Goal: Transaction & Acquisition: Purchase product/service

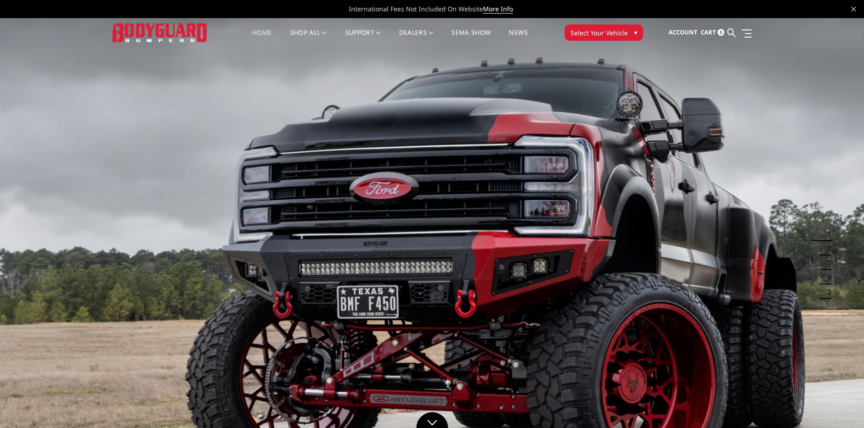
click at [598, 29] on span "Select Your Vehicle" at bounding box center [598, 33] width 57 height 10
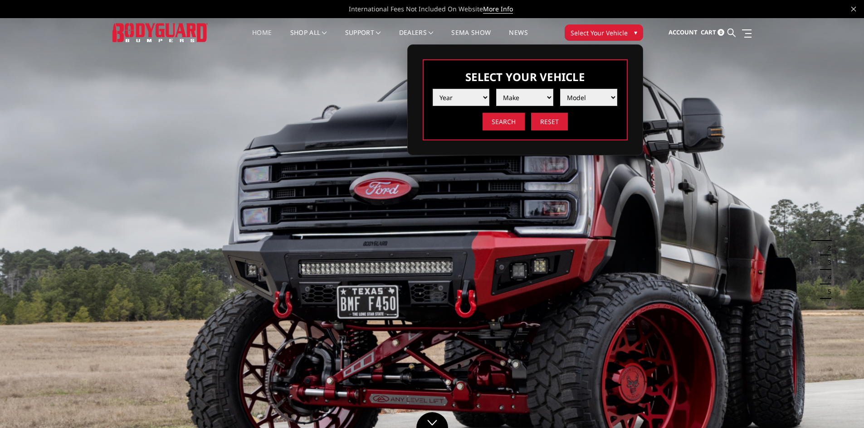
click at [482, 94] on select "Year 2025 2024 2023 2022 2021 2020 2019 2018 2017 2016 2015 2014 2013 2012 2011…" at bounding box center [460, 97] width 57 height 17
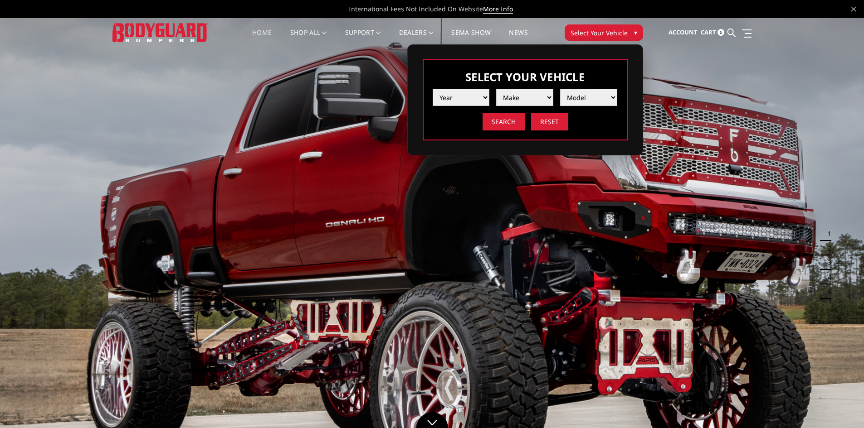
select select "yr_2022"
click at [432, 89] on select "Year 2025 2024 2023 2022 2021 2020 2019 2018 2017 2016 2015 2014 2013 2012 2011…" at bounding box center [460, 97] width 57 height 17
click at [528, 103] on select "Make Chevrolet Ford GMC Ram Toyota" at bounding box center [524, 97] width 57 height 17
click at [496, 89] on select "Make Chevrolet Ford GMC Ram Toyota" at bounding box center [524, 97] width 57 height 17
click at [542, 97] on select "Make Chevrolet Ford GMC Ram Toyota" at bounding box center [524, 97] width 57 height 17
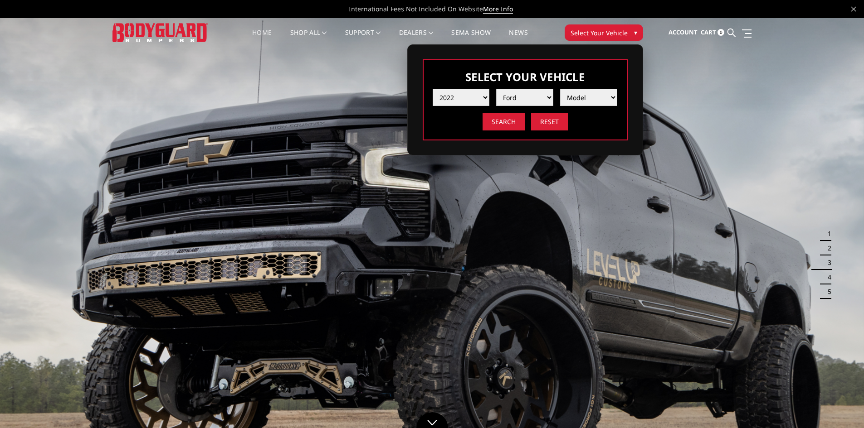
select select "mk_ram"
click at [496, 89] on select "Make Chevrolet Ford GMC Ram Toyota" at bounding box center [524, 97] width 57 height 17
click at [594, 93] on select "Model 1500 6-Lug 1500 Rebel 2500 / 3500 4500 / 5500 TRX" at bounding box center [588, 97] width 57 height 17
select select "md_trx"
click at [560, 89] on select "Model 1500 6-Lug 1500 Rebel 2500 / 3500 4500 / 5500 TRX" at bounding box center [588, 97] width 57 height 17
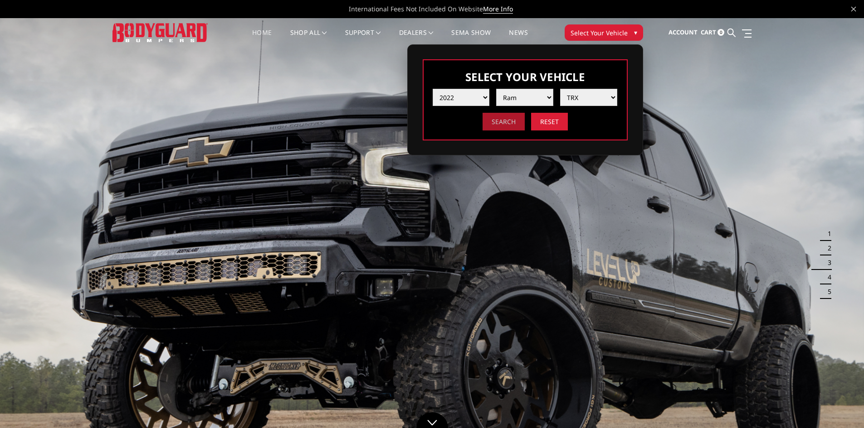
click at [501, 122] on input "Search" at bounding box center [503, 122] width 42 height 18
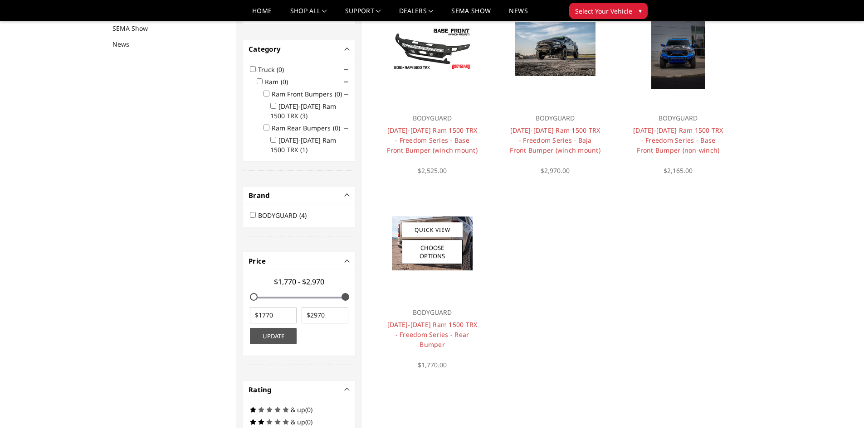
scroll to position [118, 0]
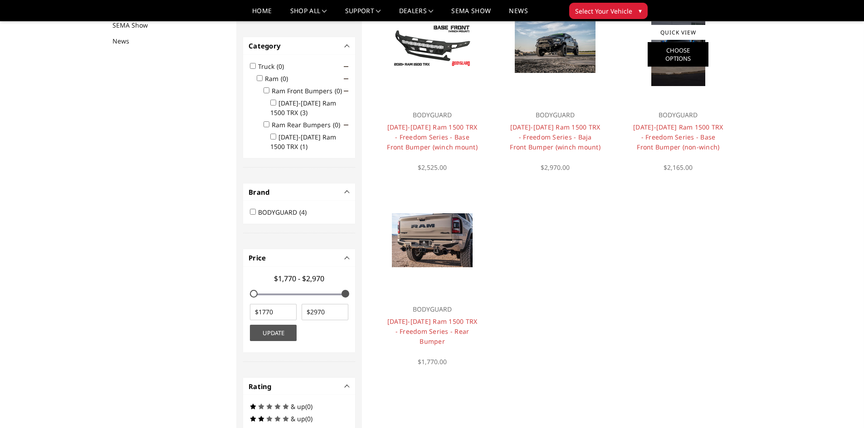
click at [661, 54] on link "Choose Options" at bounding box center [677, 54] width 61 height 24
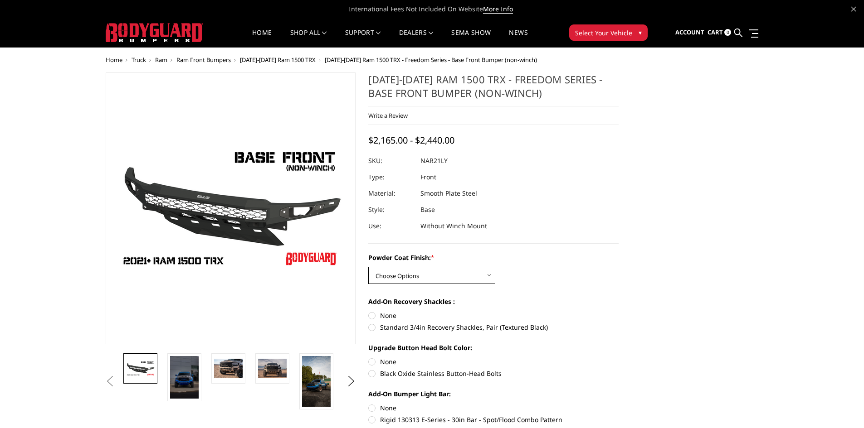
click at [435, 278] on select "Choose Options Bare Metal Textured Black Powder Coat" at bounding box center [431, 275] width 127 height 17
select select "3141"
click at [368, 267] on select "Choose Options Bare Metal Textured Black Powder Coat" at bounding box center [431, 275] width 127 height 17
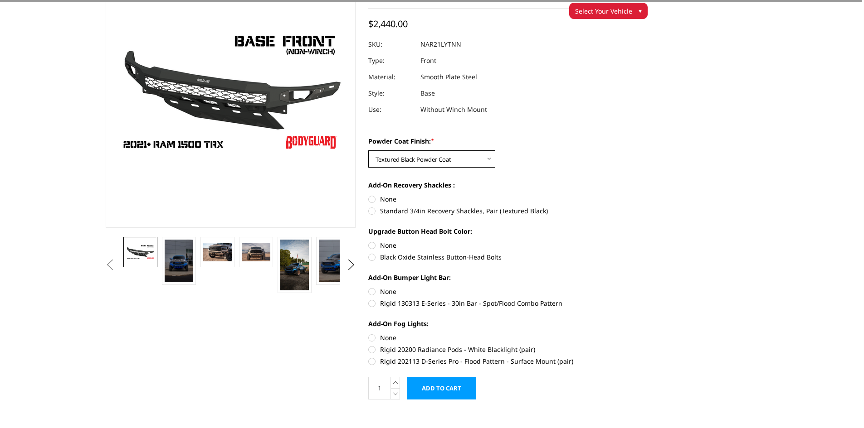
scroll to position [91, 0]
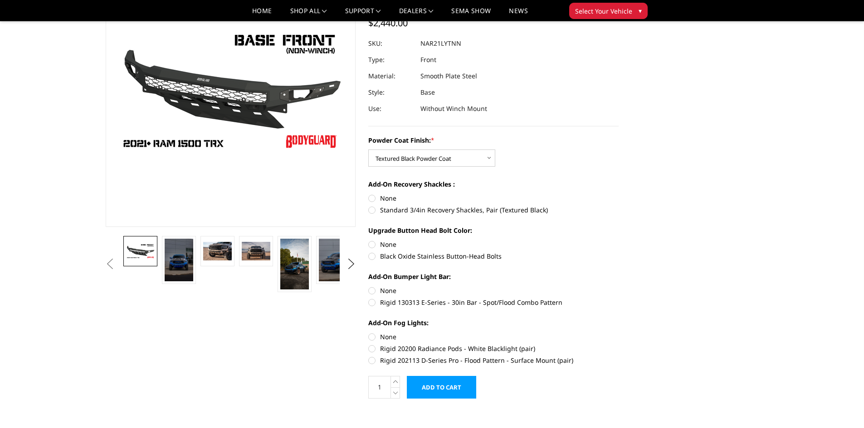
click at [374, 196] on label "None" at bounding box center [493, 199] width 250 height 10
click at [369, 194] on input "None" at bounding box center [368, 194] width 0 height 0
radio input "true"
click at [372, 245] on label "None" at bounding box center [493, 245] width 250 height 10
click at [369, 240] on input "None" at bounding box center [368, 240] width 0 height 0
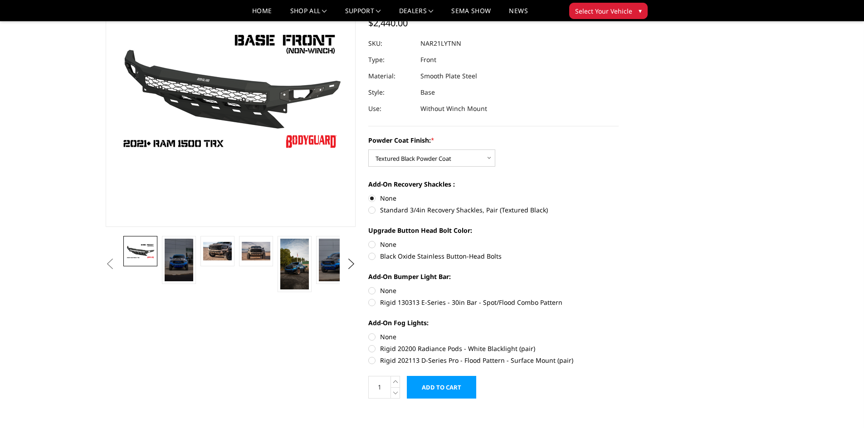
radio input "true"
click at [377, 259] on label "Black Oxide Stainless Button-Head Bolts" at bounding box center [493, 257] width 250 height 10
click at [618, 240] on input "Black Oxide Stainless Button-Head Bolts" at bounding box center [618, 240] width 0 height 0
radio input "true"
click at [375, 305] on label "Rigid 130313 E-Series - 30in Bar - Spot/Flood Combo Pattern" at bounding box center [493, 303] width 250 height 10
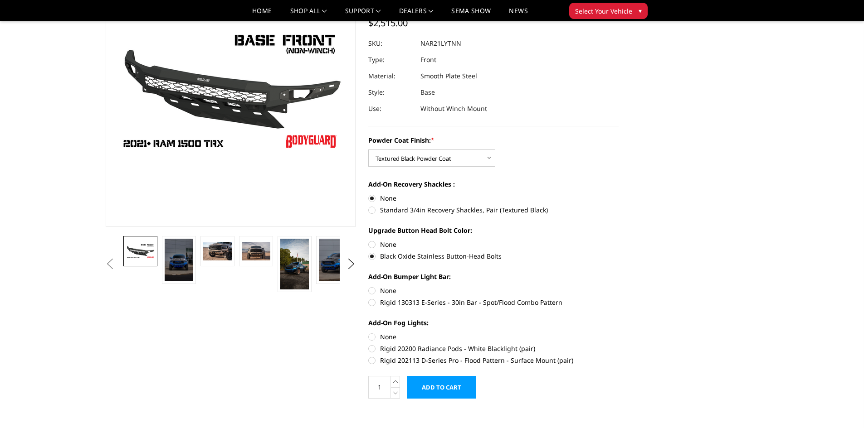
click at [618, 286] on input "Rigid 130313 E-Series - 30in Bar - Spot/Flood Combo Pattern" at bounding box center [618, 286] width 0 height 0
radio input "true"
click at [374, 350] on label "Rigid 20200 Radiance Pods - White Blacklight (pair)" at bounding box center [493, 349] width 250 height 10
click at [618, 333] on input "Rigid 20200 Radiance Pods - White Blacklight (pair)" at bounding box center [618, 332] width 0 height 0
radio input "true"
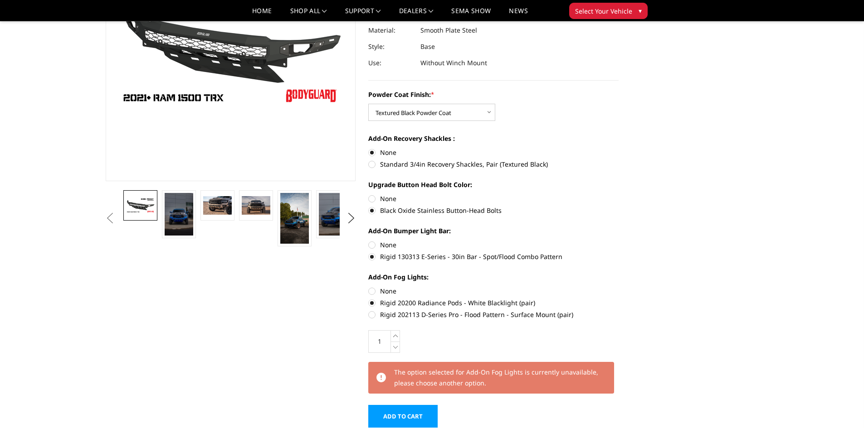
scroll to position [136, 0]
click at [370, 292] on label "None" at bounding box center [493, 292] width 250 height 10
click at [369, 287] on input "None" at bounding box center [368, 287] width 0 height 0
radio input "true"
click at [371, 243] on label "None" at bounding box center [493, 246] width 250 height 10
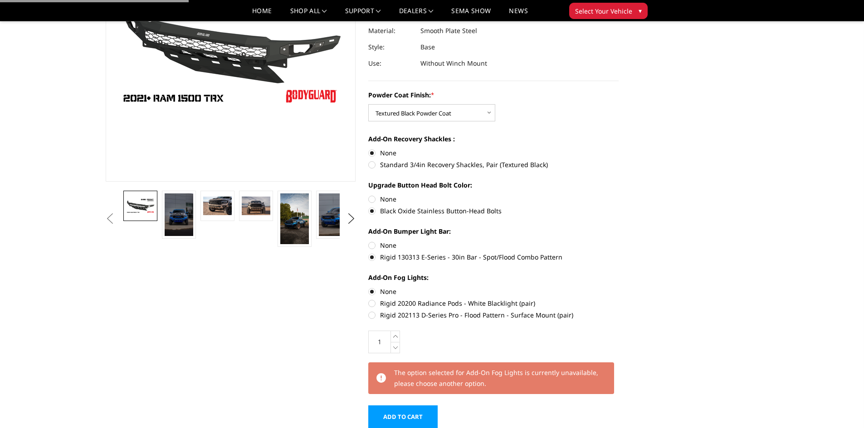
click at [369, 241] on input "None" at bounding box center [368, 241] width 0 height 0
radio input "true"
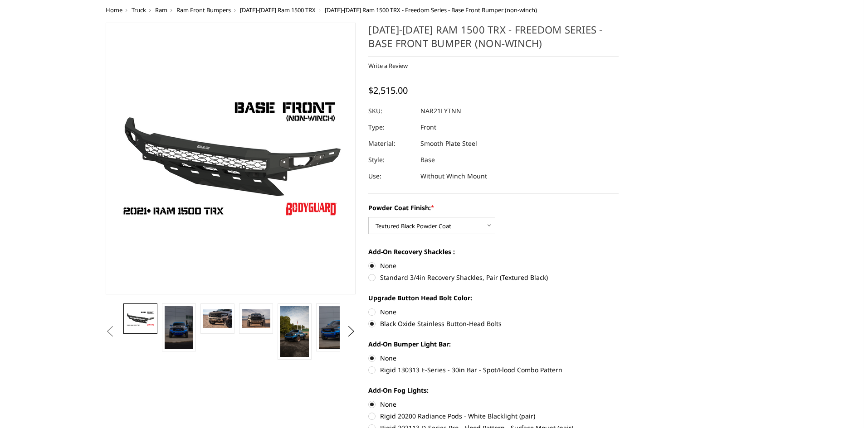
scroll to position [0, 0]
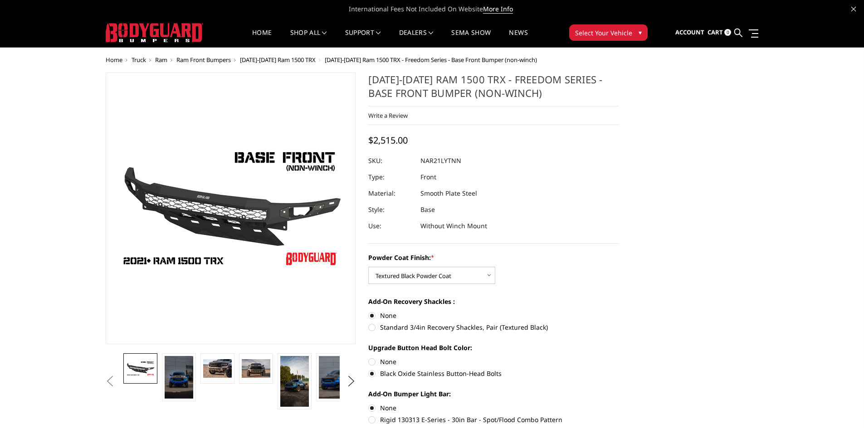
click at [447, 163] on dd "NAR21LYTNN" at bounding box center [440, 161] width 41 height 16
copy dd "NAR21LYTNN"
